Goal: Information Seeking & Learning: Check status

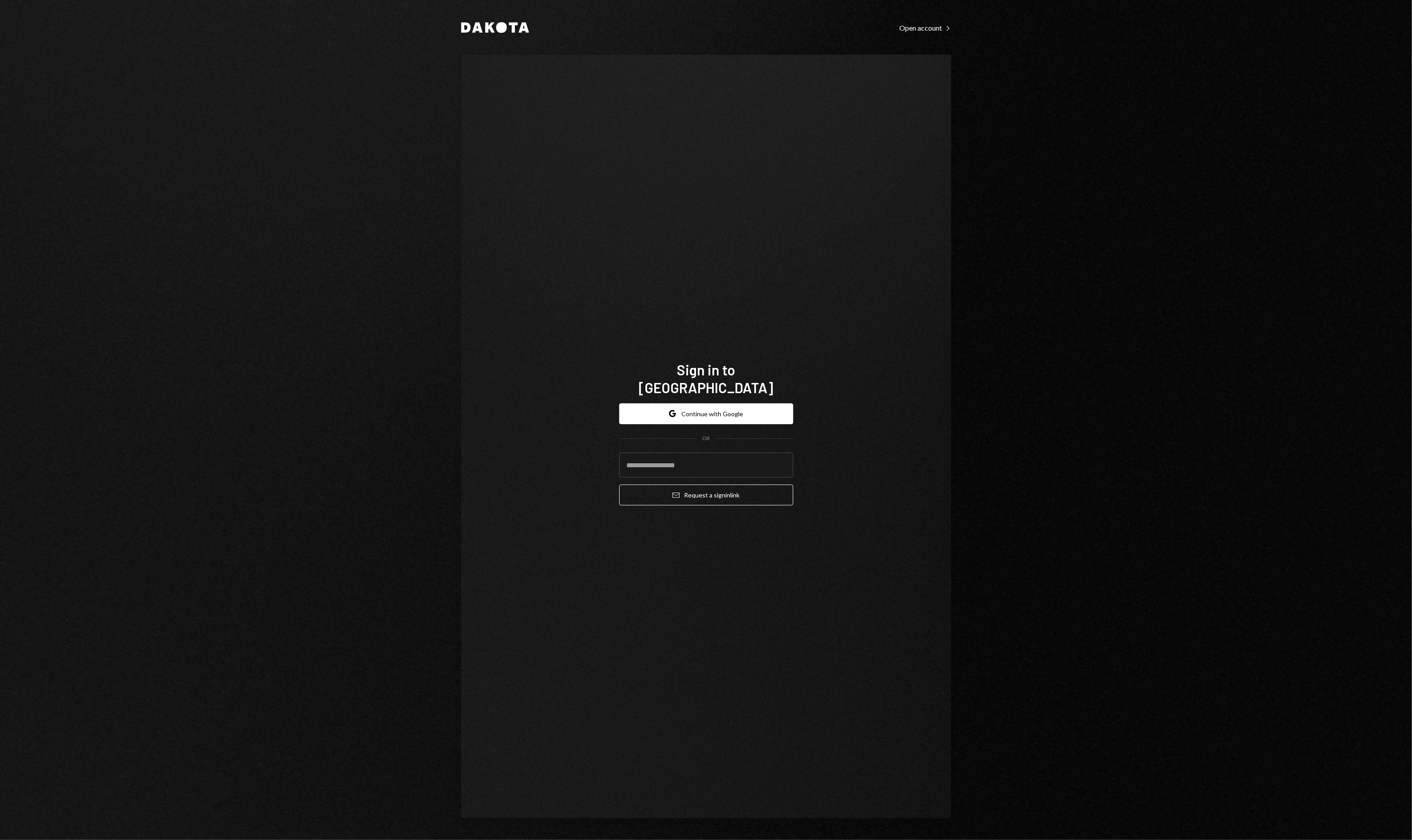
drag, startPoint x: 663, startPoint y: 399, endPoint x: 652, endPoint y: 393, distance: 12.5
click at [657, 403] on button "Google Continue with Google" at bounding box center [706, 413] width 174 height 21
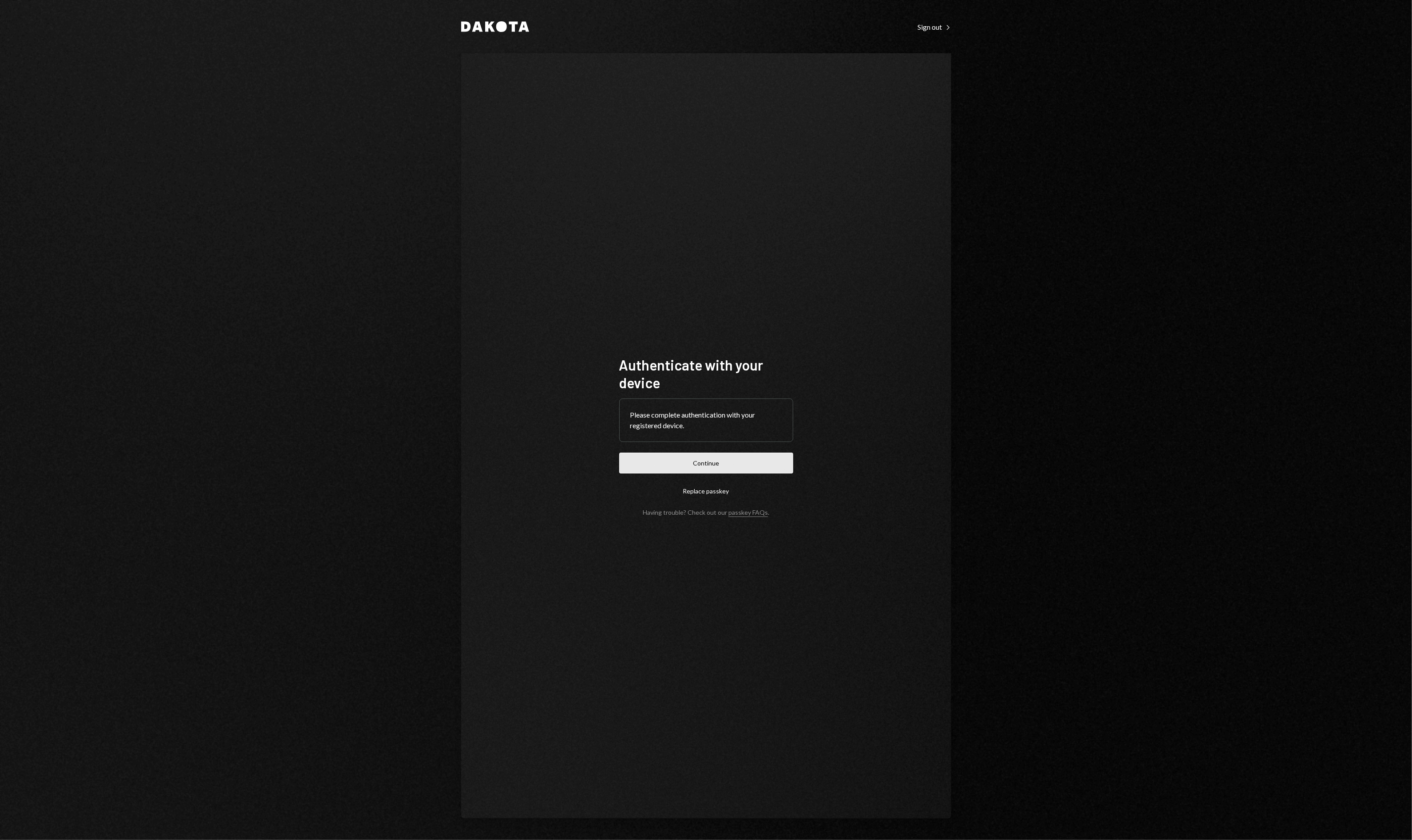
click at [714, 464] on button "Continue" at bounding box center [706, 462] width 174 height 21
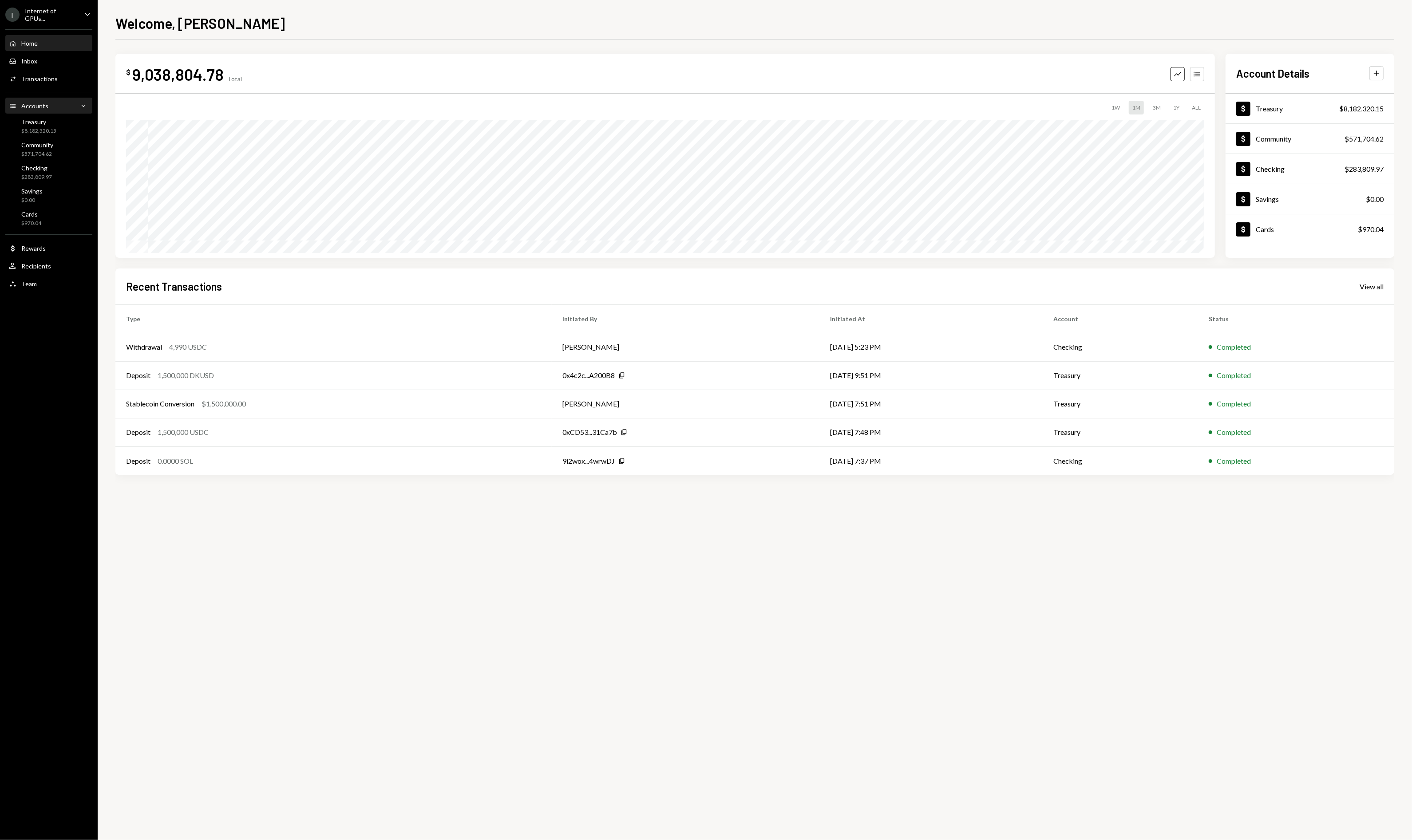
click at [34, 111] on div "Accounts Accounts Caret Down" at bounding box center [49, 106] width 80 height 15
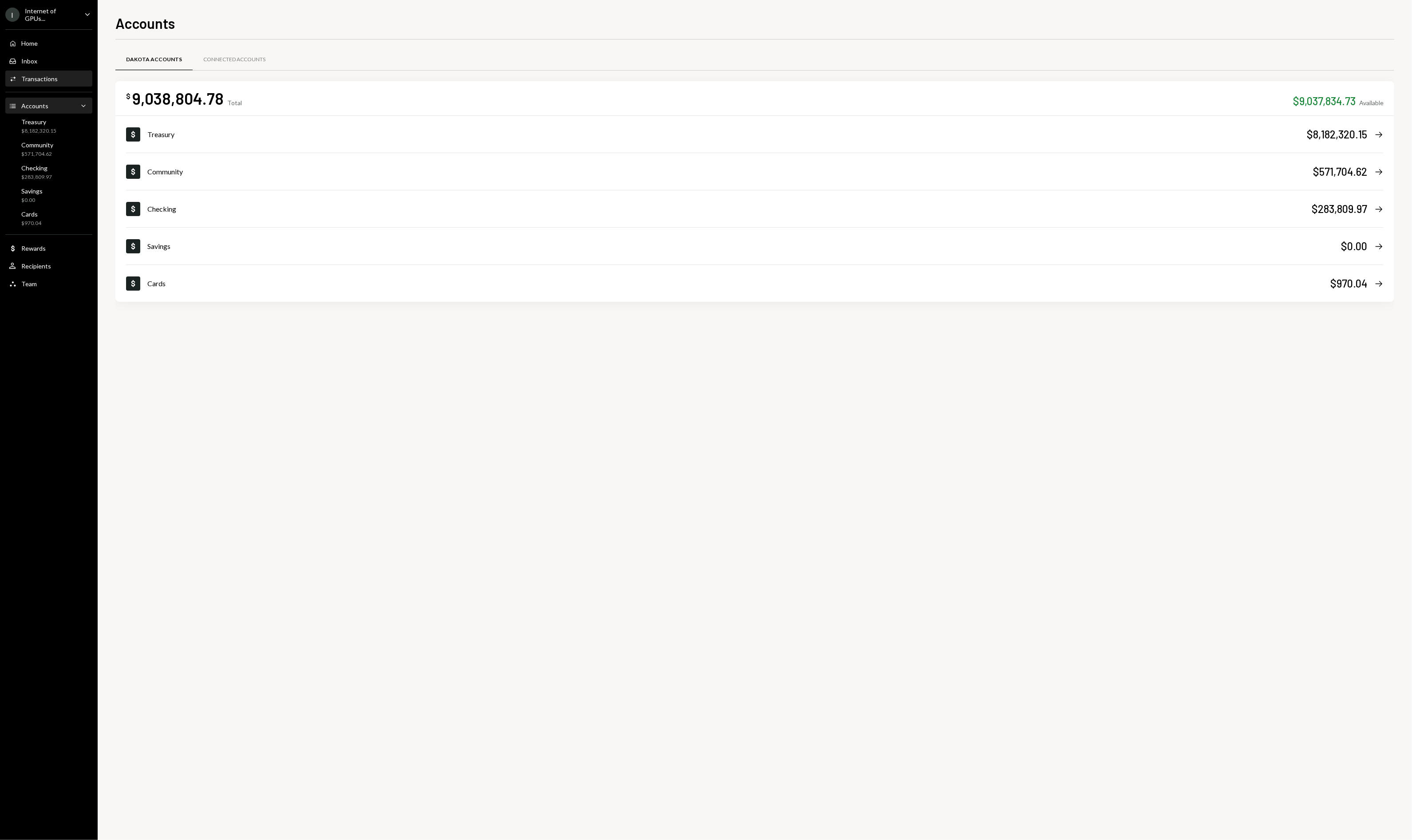
click at [29, 75] on div "Transactions" at bounding box center [39, 79] width 36 height 7
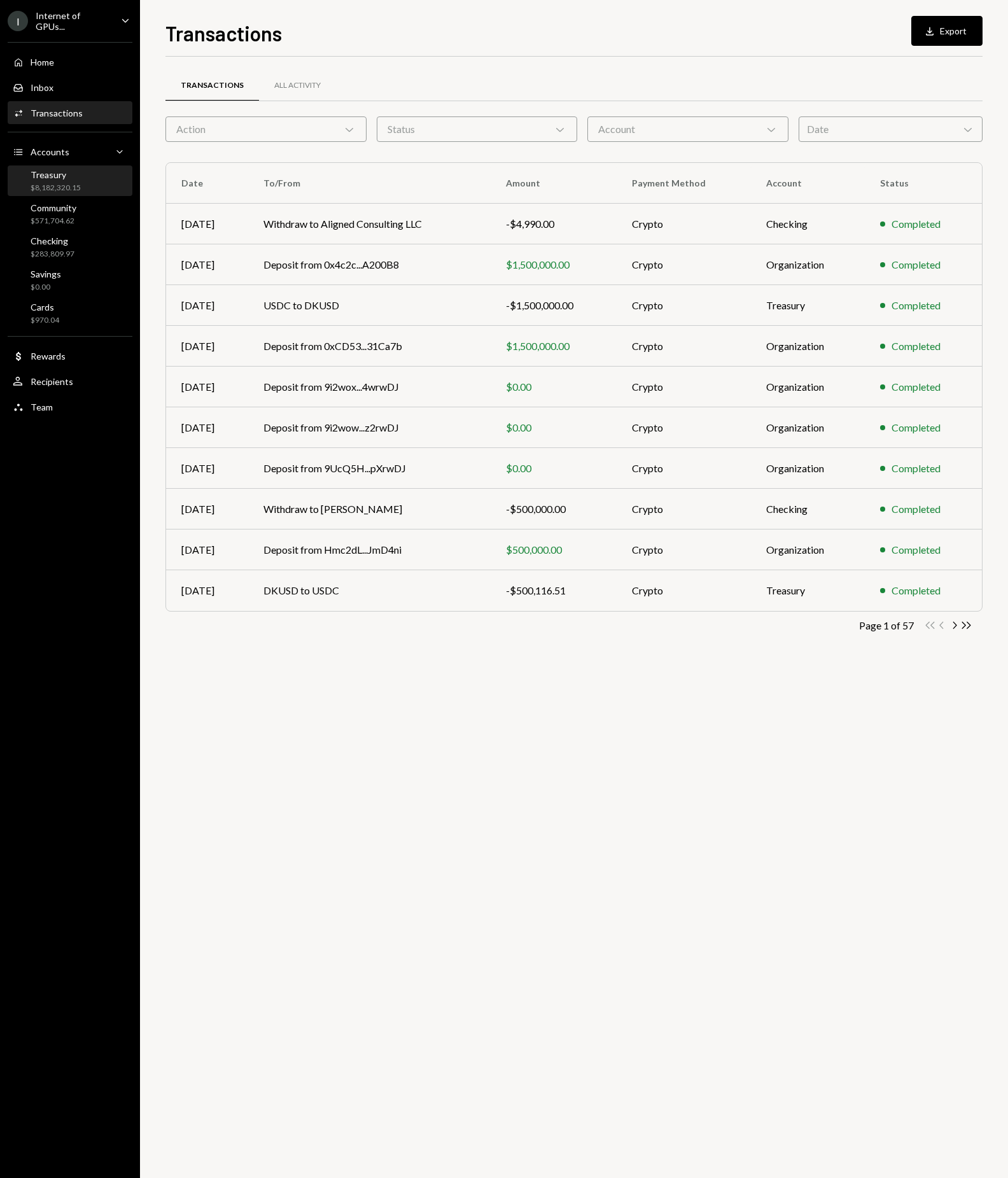
click at [65, 189] on div "$8,182,320.15" at bounding box center [55, 188] width 50 height 11
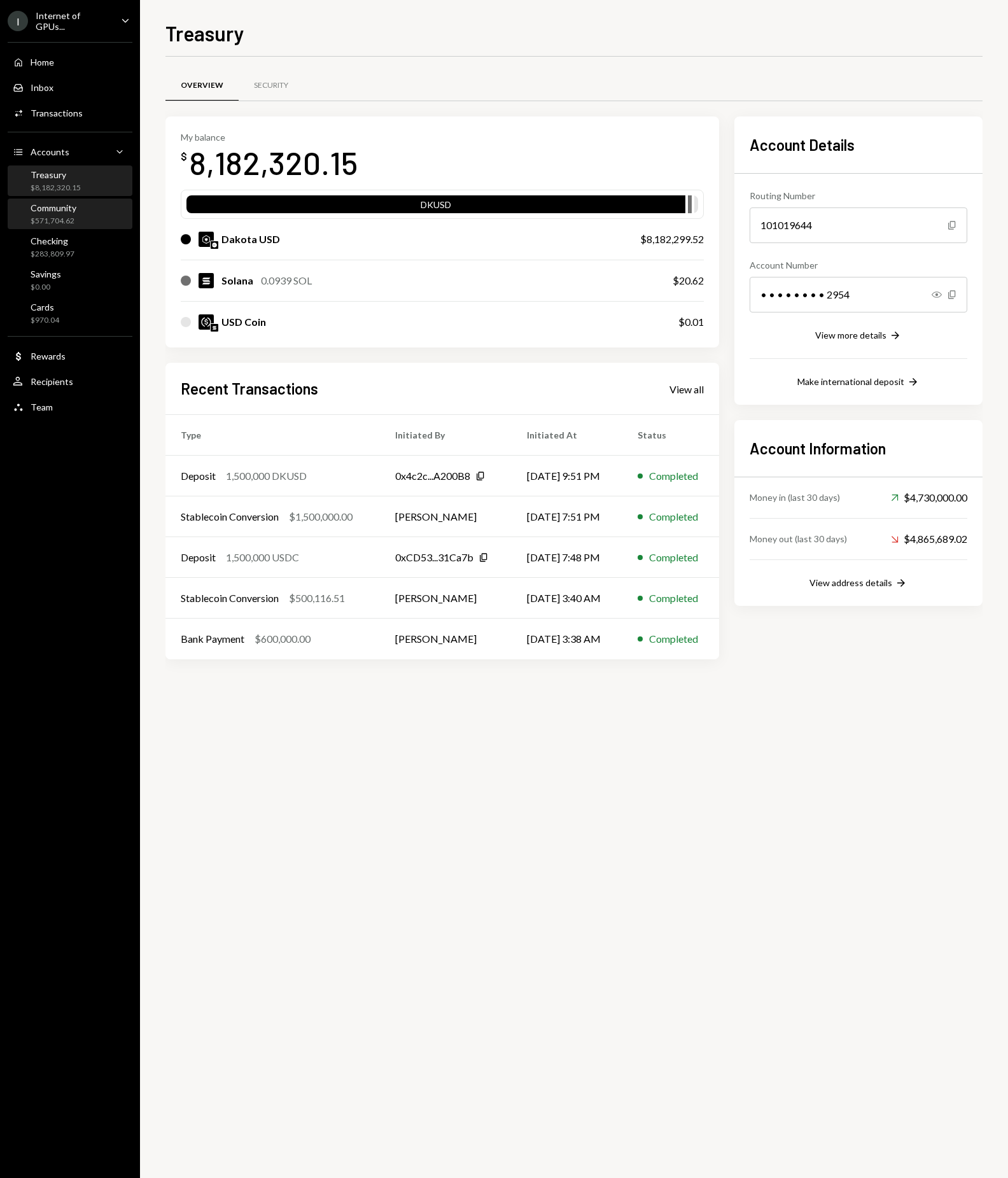
click at [81, 226] on div "Community $571,704.62" at bounding box center [70, 215] width 114 height 29
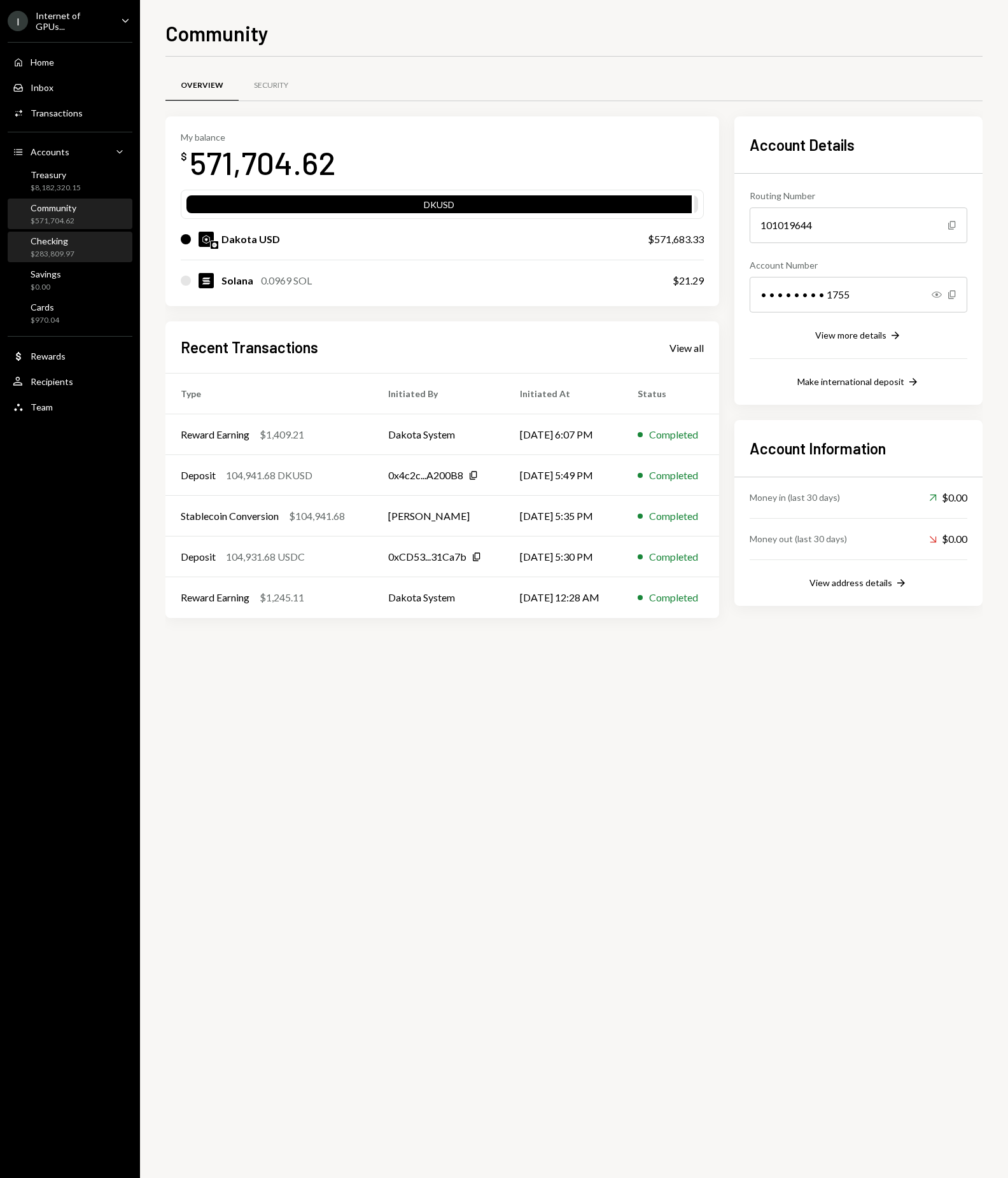
click at [79, 243] on div "Checking $283,809.97" at bounding box center [70, 247] width 114 height 24
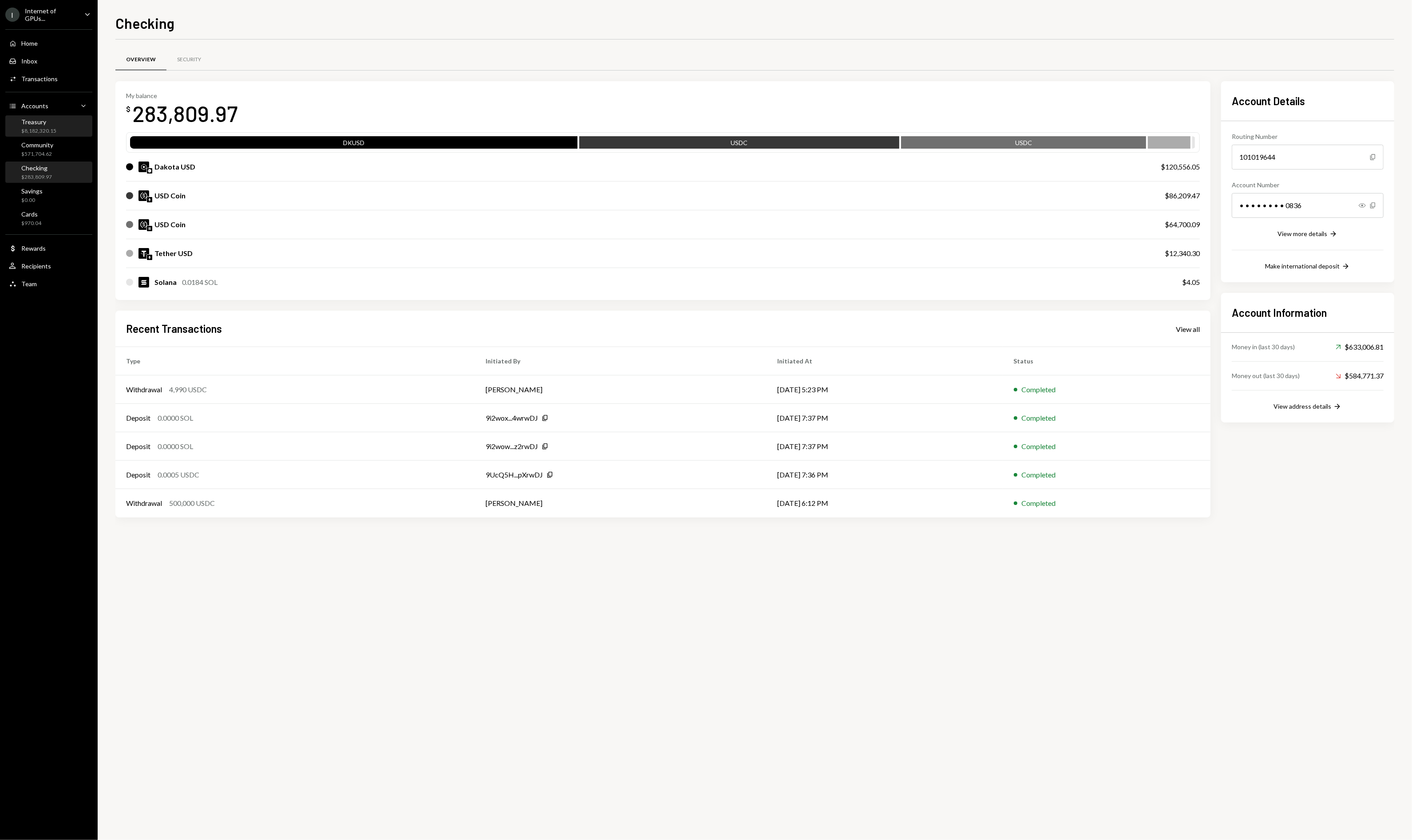
click at [50, 127] on div "$8,182,320.15" at bounding box center [39, 131] width 35 height 7
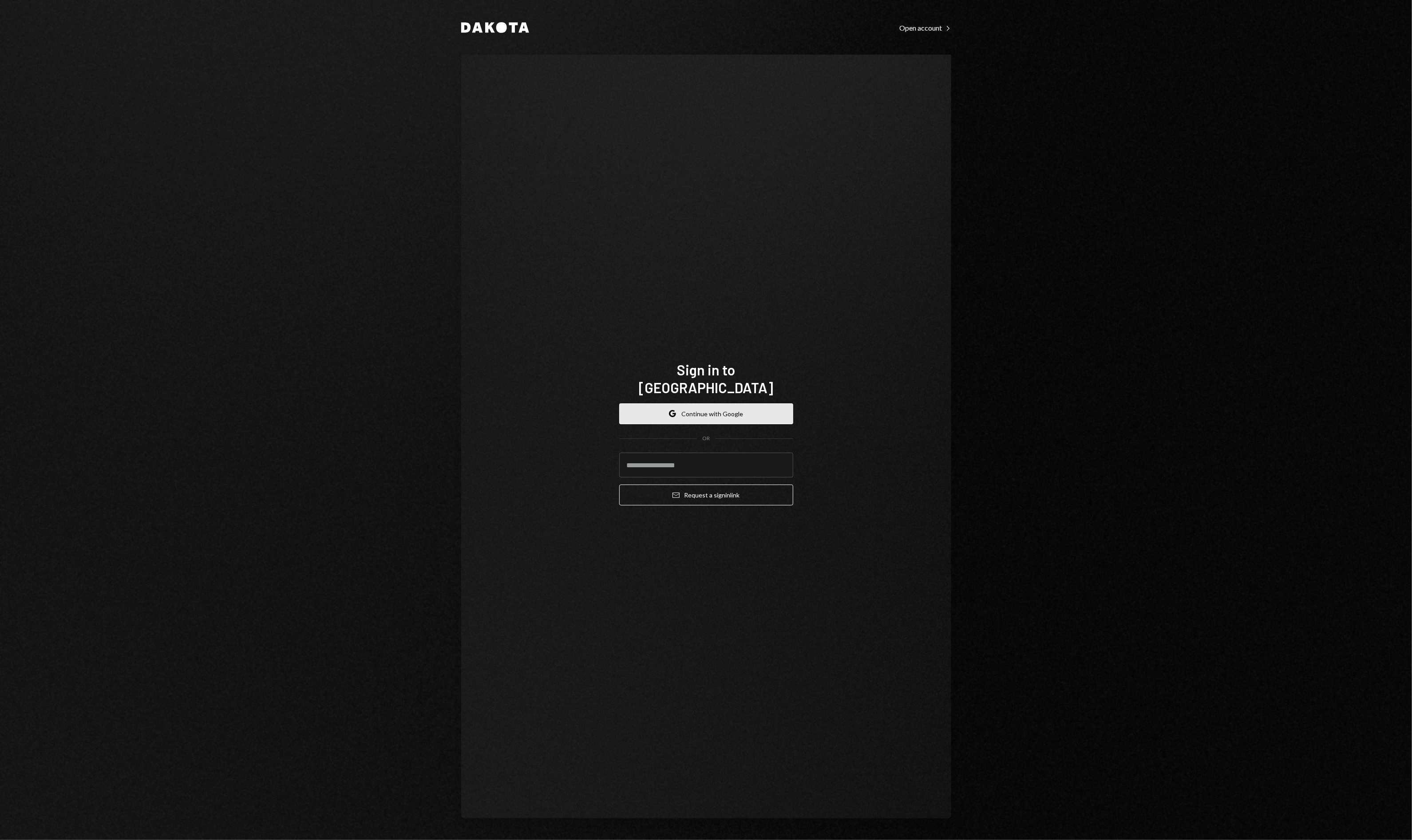
click at [646, 408] on button "Google Continue with Google" at bounding box center [706, 413] width 174 height 21
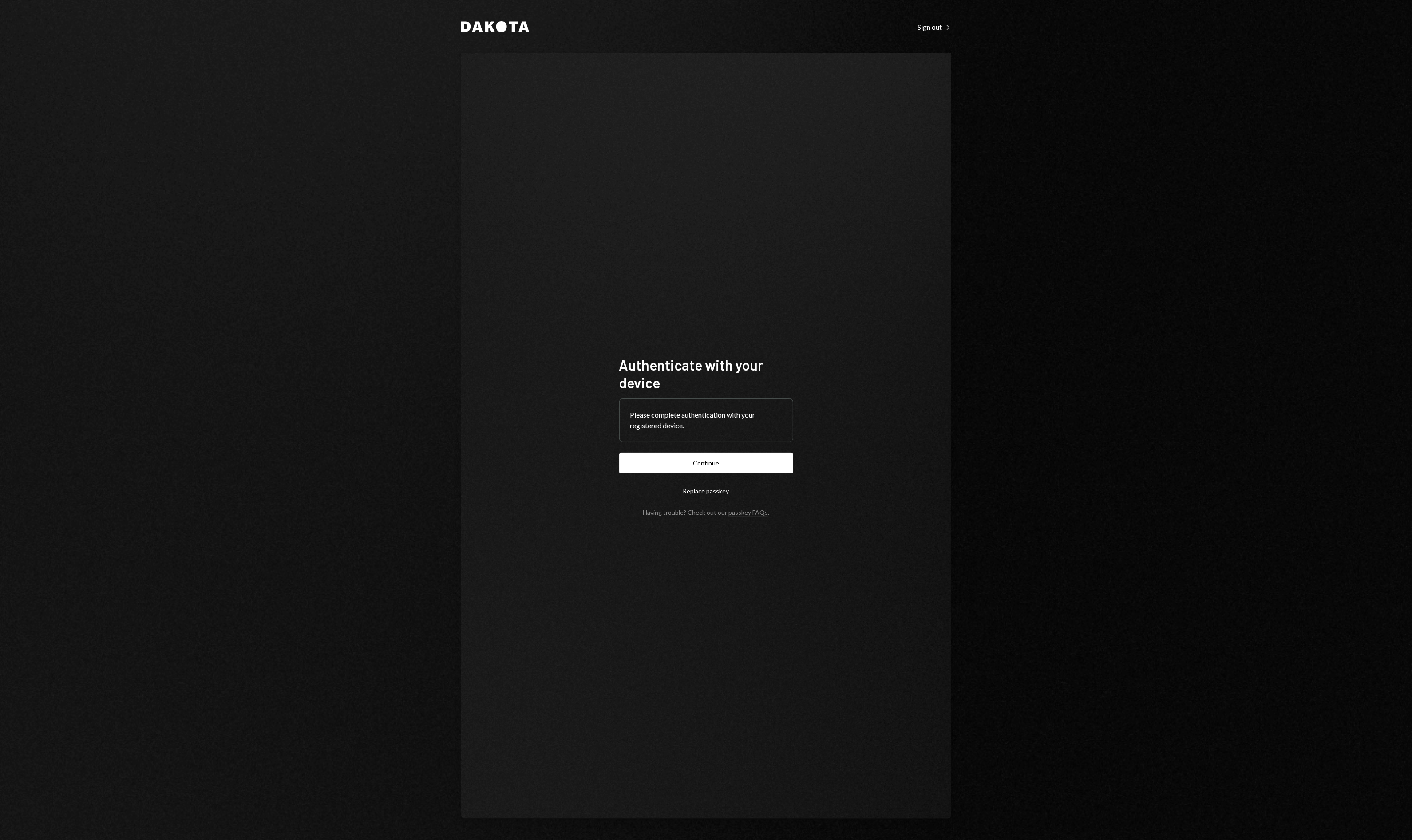
drag, startPoint x: 680, startPoint y: 466, endPoint x: 690, endPoint y: 465, distance: 10.0
click at [682, 466] on button "Continue" at bounding box center [706, 462] width 174 height 21
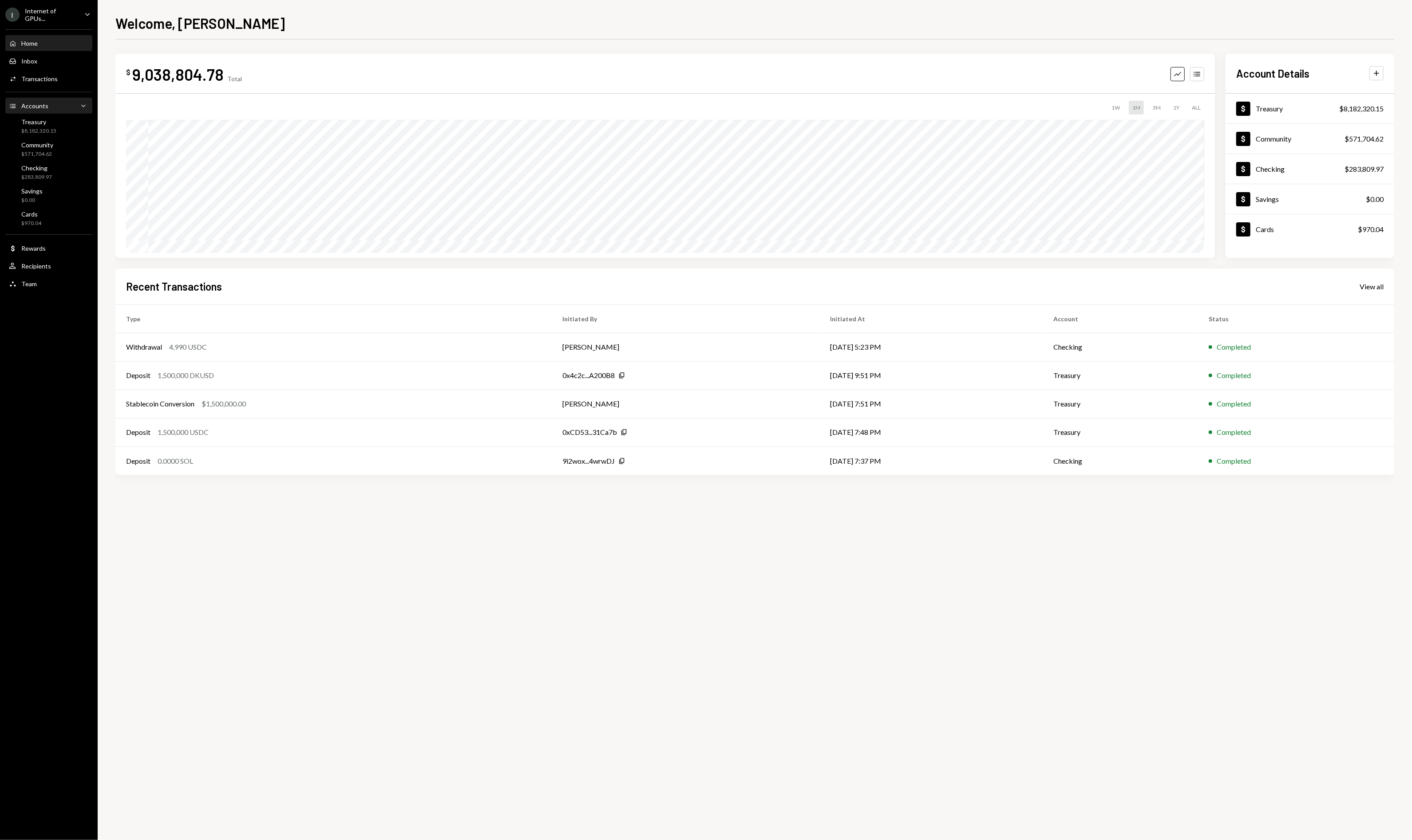
click at [24, 99] on div "Accounts Accounts Caret Down" at bounding box center [49, 106] width 80 height 15
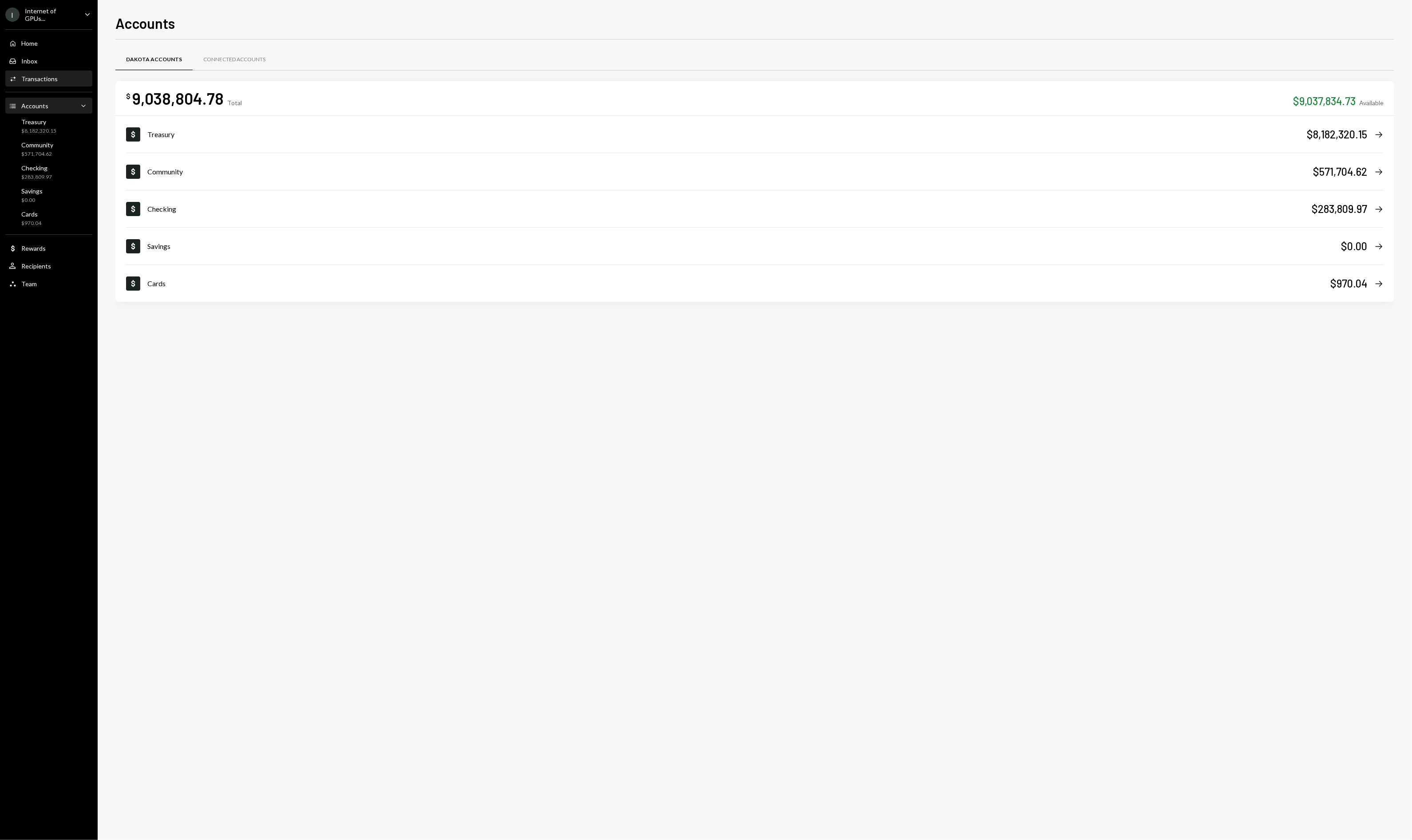
click at [21, 78] on div "Transactions" at bounding box center [39, 79] width 36 height 7
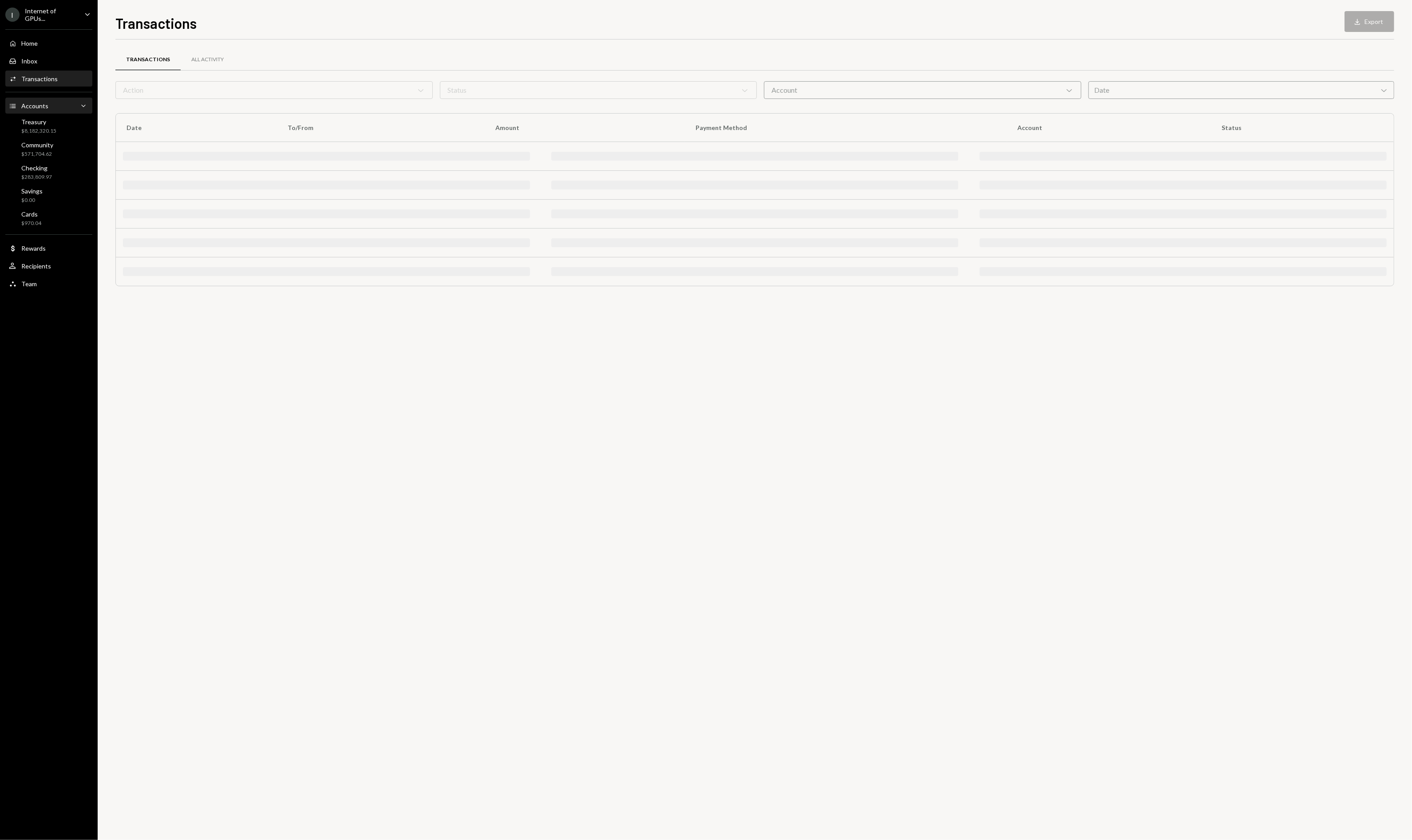
click at [27, 112] on div "Accounts Accounts Caret Down" at bounding box center [49, 106] width 80 height 15
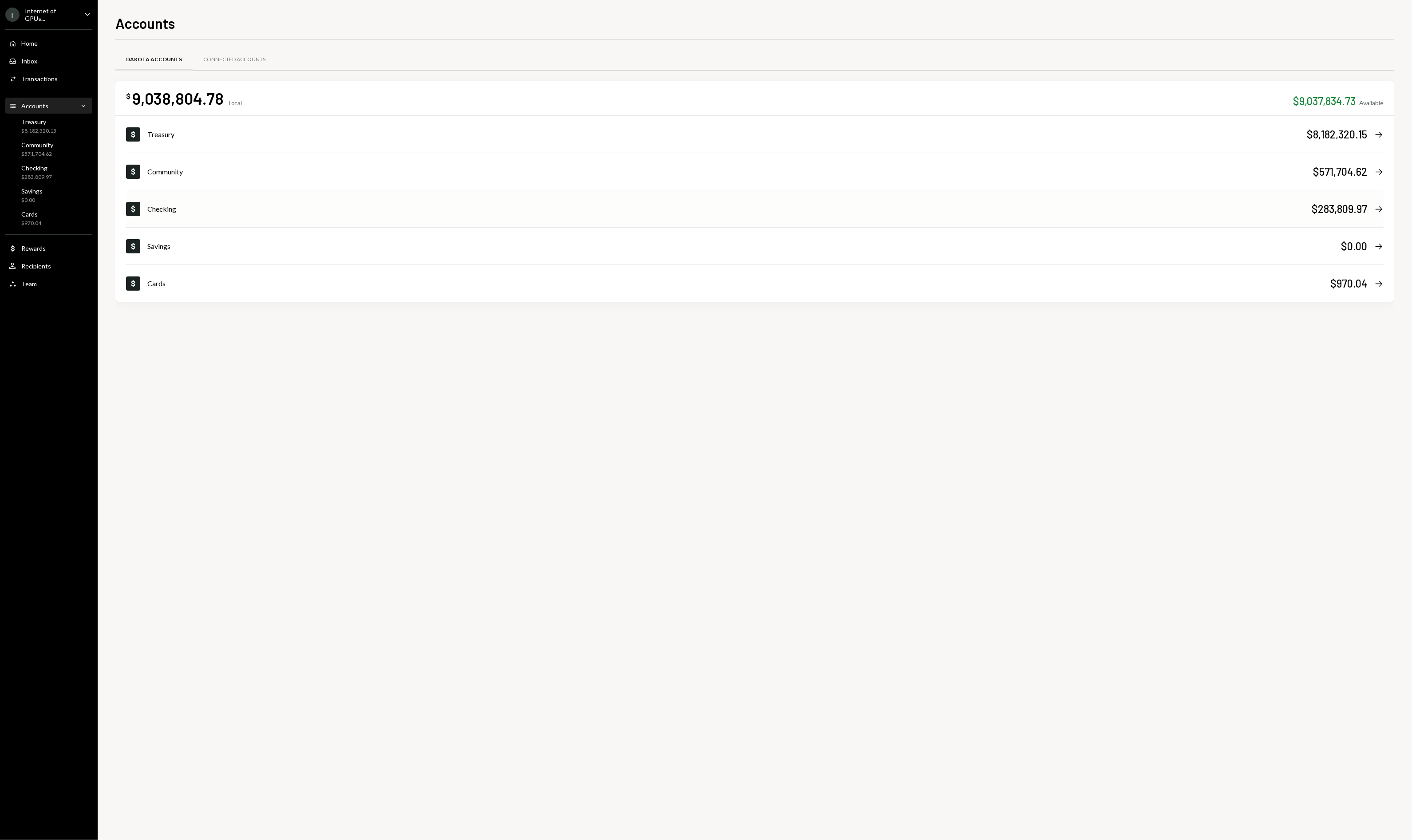
click at [175, 218] on div "Dollar Checking $283,809.97 Right Arrow" at bounding box center [754, 209] width 1257 height 36
